Goal: Obtain resource: Download file/media

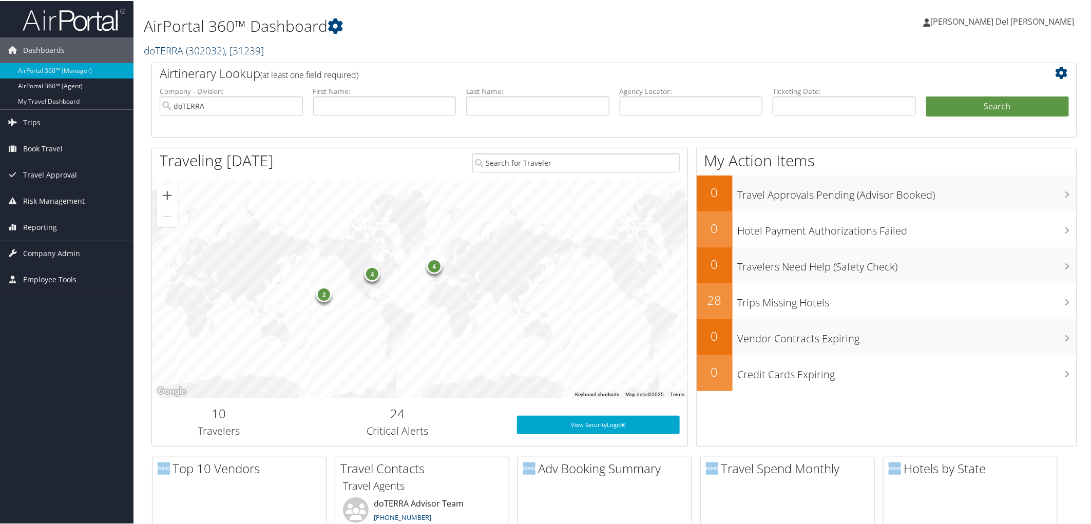
click at [239, 50] on span ", [ 31239 ]" at bounding box center [244, 50] width 39 height 14
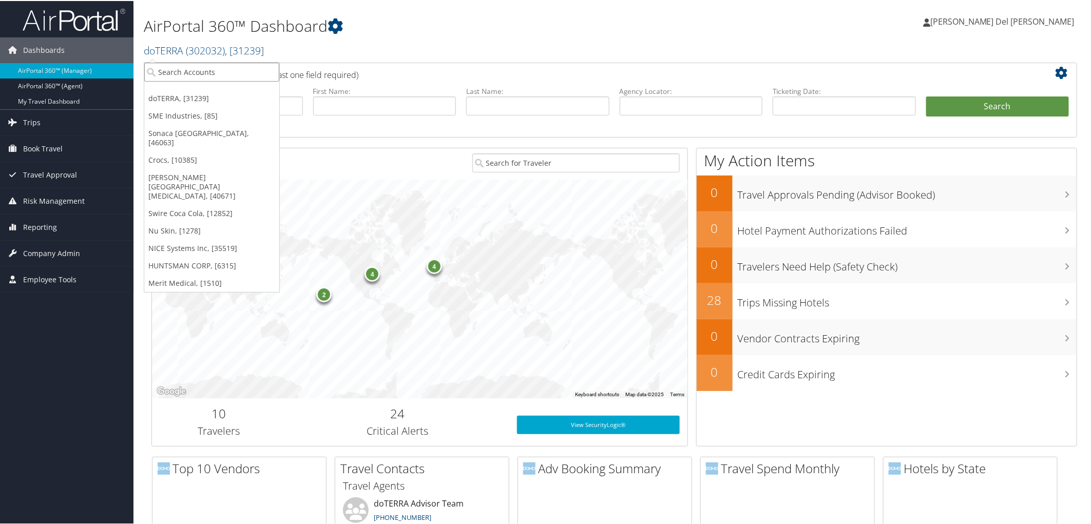
click at [166, 71] on input "search" at bounding box center [211, 71] width 135 height 19
type input "[PERSON_NAME]"
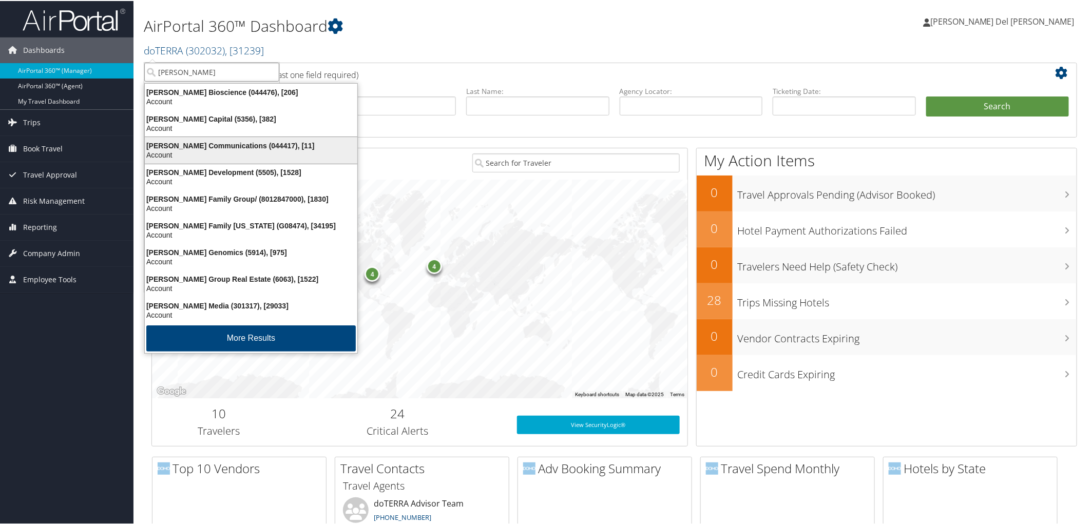
click at [194, 149] on div "[PERSON_NAME] Communications (044417), [11]" at bounding box center [251, 144] width 225 height 9
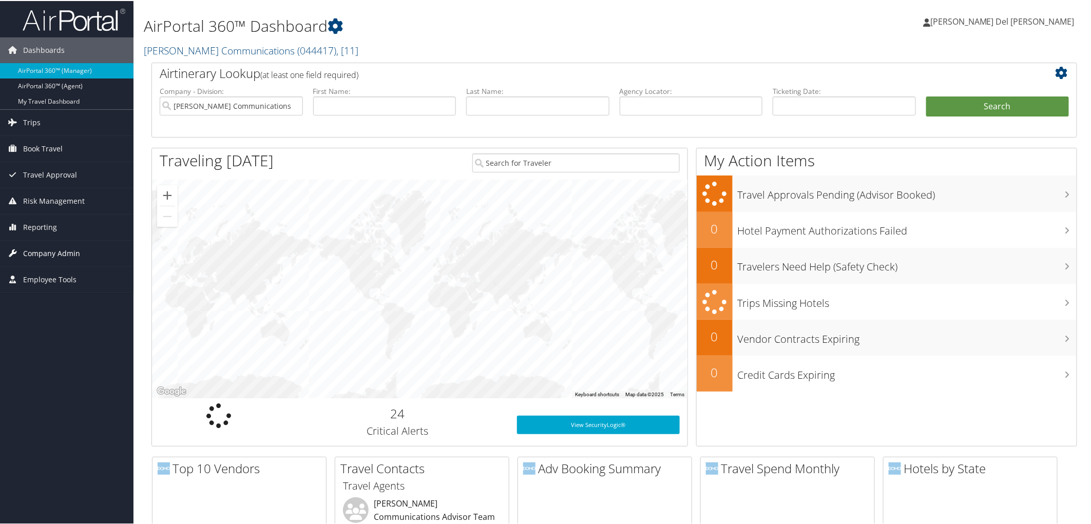
drag, startPoint x: 66, startPoint y: 250, endPoint x: 64, endPoint y: 258, distance: 7.3
click at [65, 250] on span "Company Admin" at bounding box center [51, 253] width 57 height 26
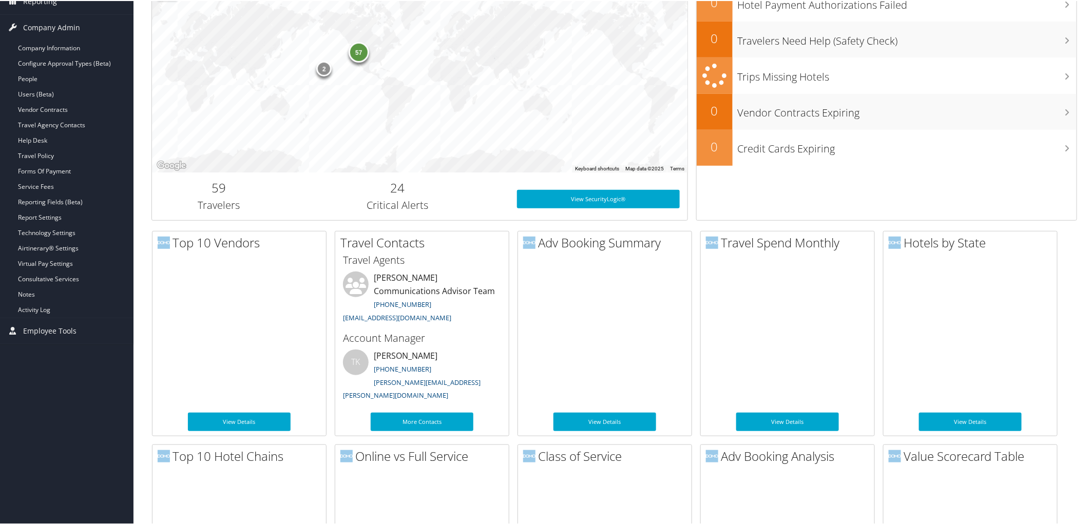
scroll to position [228, 0]
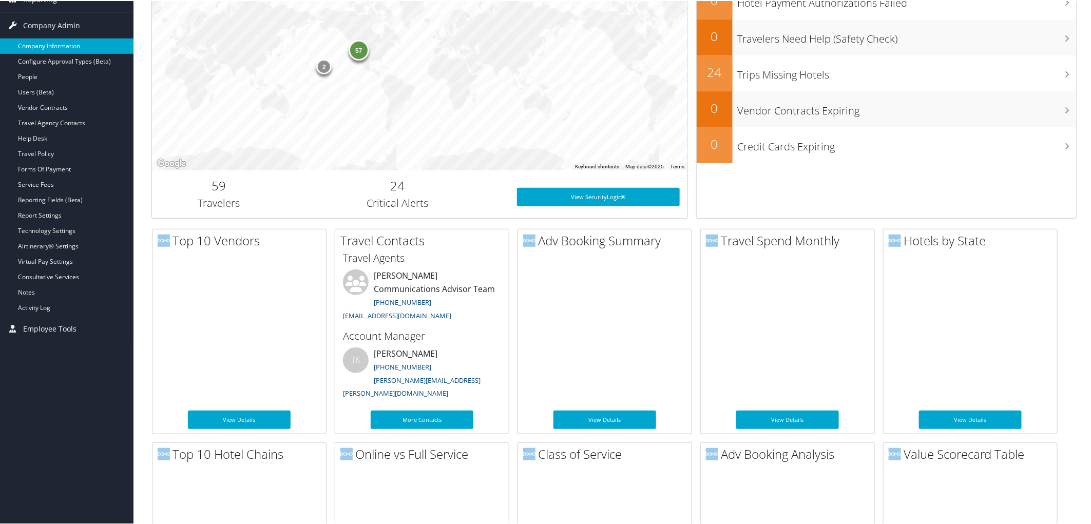
click at [63, 45] on link "Company Information" at bounding box center [66, 44] width 133 height 15
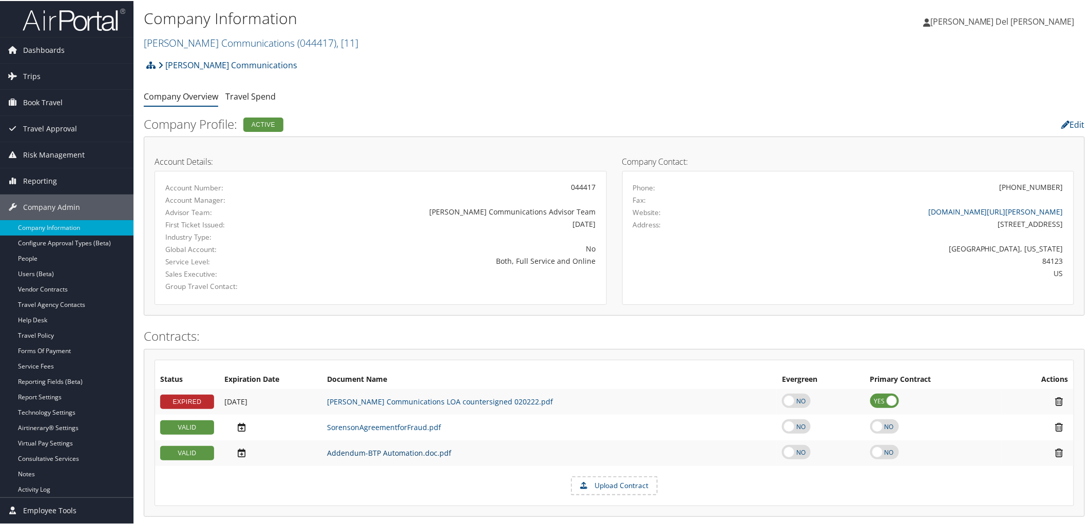
click at [388, 457] on link "Addendum-BTP Automation.doc.pdf" at bounding box center [389, 452] width 124 height 10
click at [203, 45] on link "Sorenson Communications ( 044417 ) , [ 11 ]" at bounding box center [251, 42] width 215 height 14
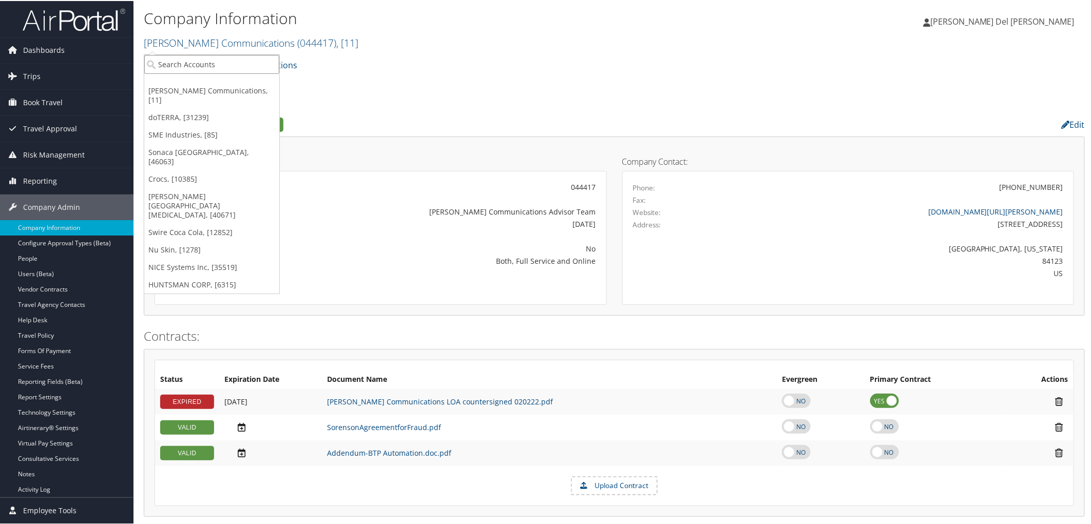
click at [204, 65] on input "search" at bounding box center [211, 63] width 135 height 19
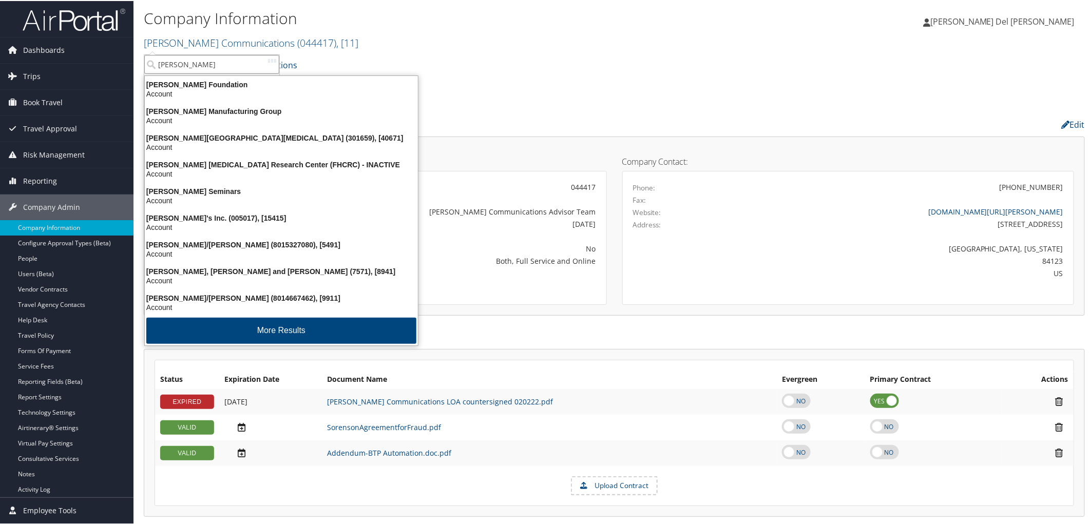
type input "fred hutch"
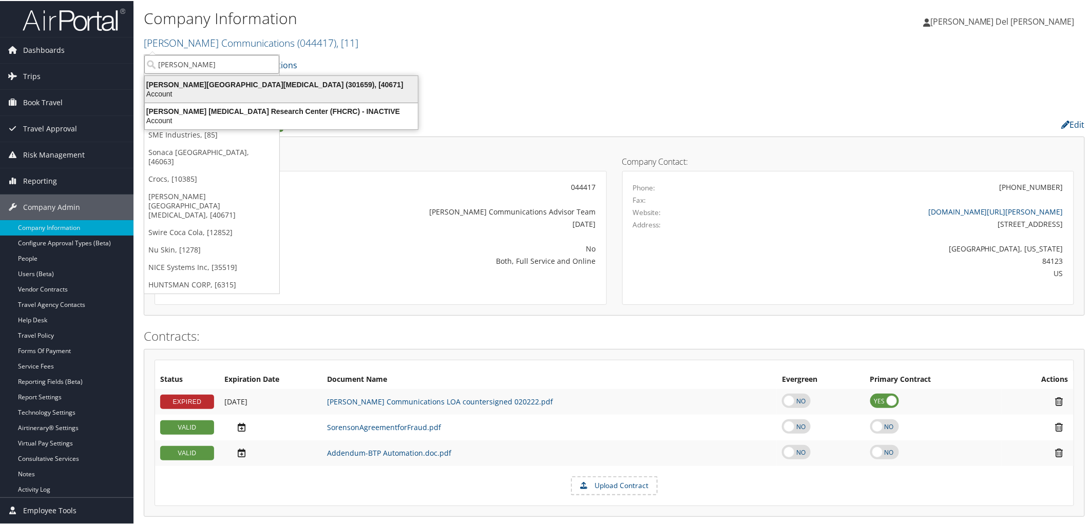
click at [209, 89] on div "Account" at bounding box center [281, 92] width 285 height 9
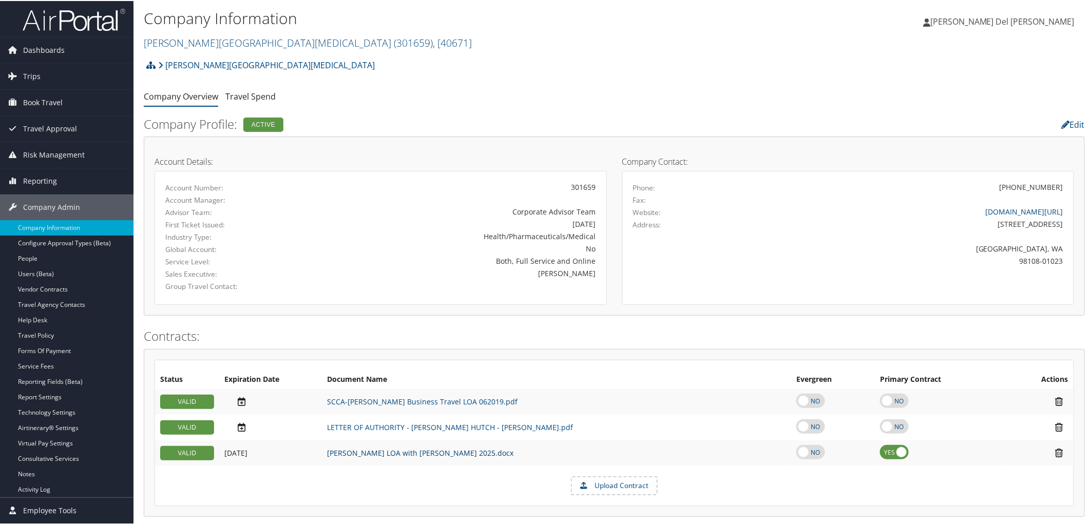
click at [414, 457] on link "Fred Hutch LOA with Christopherson 2025.docx" at bounding box center [420, 452] width 186 height 10
